Goal: Task Accomplishment & Management: Manage account settings

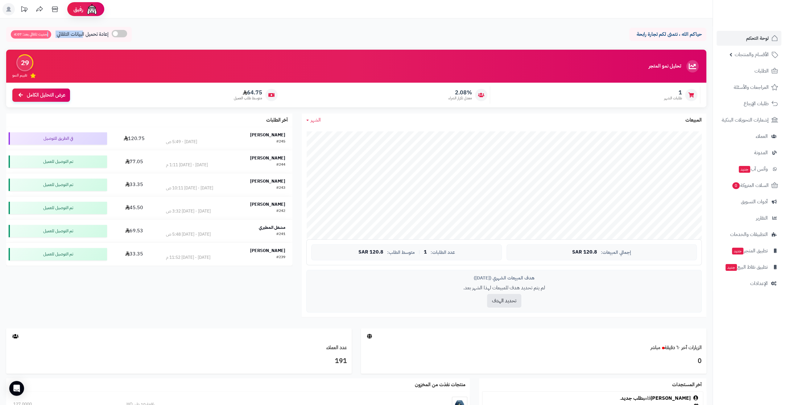
drag, startPoint x: 84, startPoint y: 35, endPoint x: 47, endPoint y: 36, distance: 37.0
click at [47, 36] on div "إعادة تحميل البيانات التلقائي تحديث تلقائي بعد: 4:07" at bounding box center [69, 34] width 126 height 15
click at [55, 38] on div "إعادة تحميل البيانات التلقائي تحديث تلقائي بعد: 4:05" at bounding box center [69, 34] width 126 height 15
drag, startPoint x: 55, startPoint y: 38, endPoint x: 112, endPoint y: 36, distance: 57.7
click at [112, 36] on div "إعادة تحميل البيانات التلقائي تحديث تلقائي بعد: 4:04" at bounding box center [69, 34] width 126 height 15
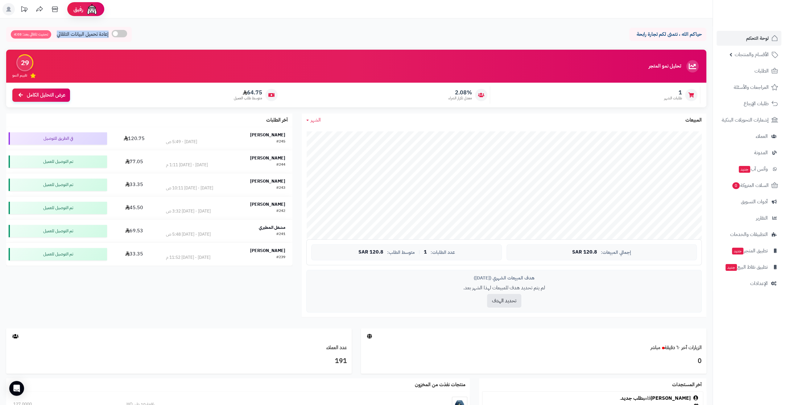
click at [102, 35] on span "إعادة تحميل البيانات التلقائي" at bounding box center [83, 34] width 52 height 7
click at [748, 72] on link "الطلبات" at bounding box center [749, 71] width 65 height 15
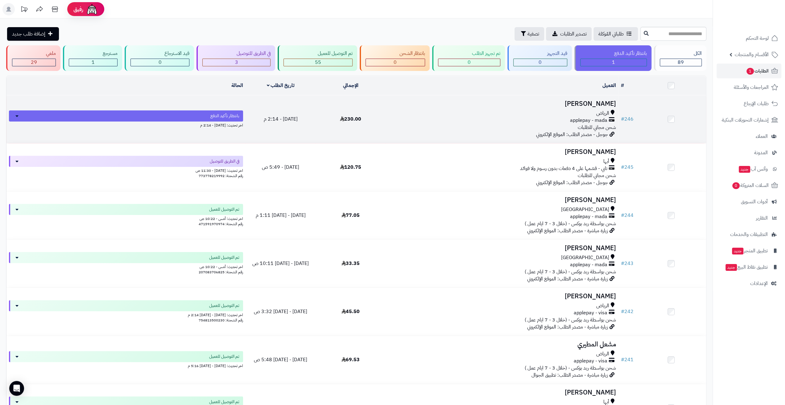
click at [506, 115] on div "الرياض" at bounding box center [502, 113] width 228 height 7
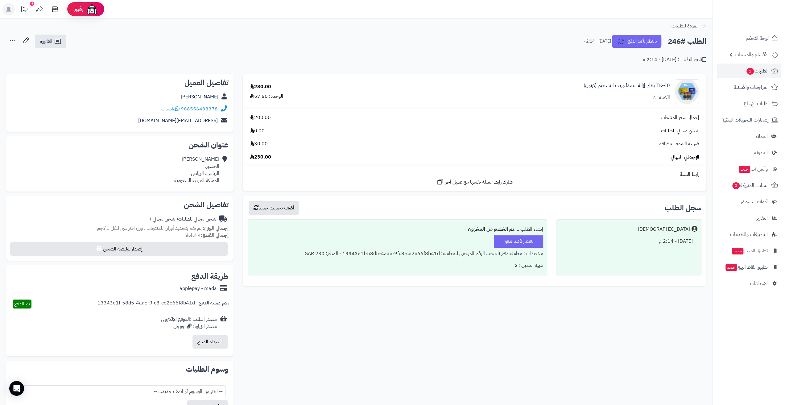
drag, startPoint x: 138, startPoint y: 83, endPoint x: 231, endPoint y: 94, distance: 92.9
click at [231, 94] on div "تفاصيل العميل Adel Abohimmed 966556433378 واتساب adeil_30@icloud.com" at bounding box center [119, 103] width 227 height 58
drag, startPoint x: 153, startPoint y: 88, endPoint x: 231, endPoint y: 99, distance: 78.8
click at [231, 99] on div "تفاصيل العميل Adel Abohimmed 966556433378 واتساب adeil_30@icloud.com" at bounding box center [119, 103] width 227 height 58
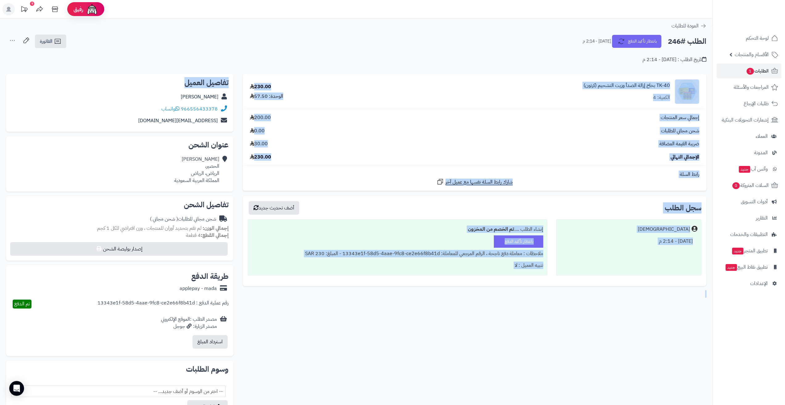
drag, startPoint x: 151, startPoint y: 70, endPoint x: 675, endPoint y: 85, distance: 524.6
click at [675, 85] on div "**********" at bounding box center [356, 254] width 712 height 471
